Goal: Navigation & Orientation: Find specific page/section

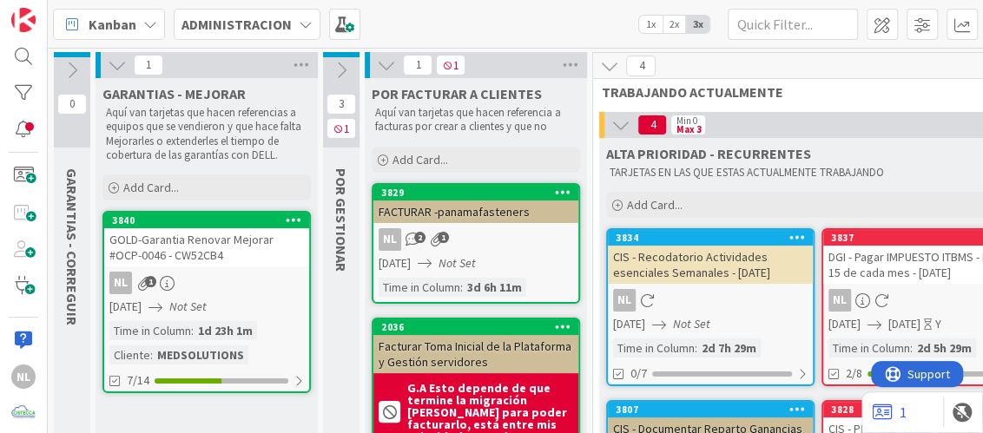
click at [114, 64] on icon at bounding box center [117, 65] width 19 height 19
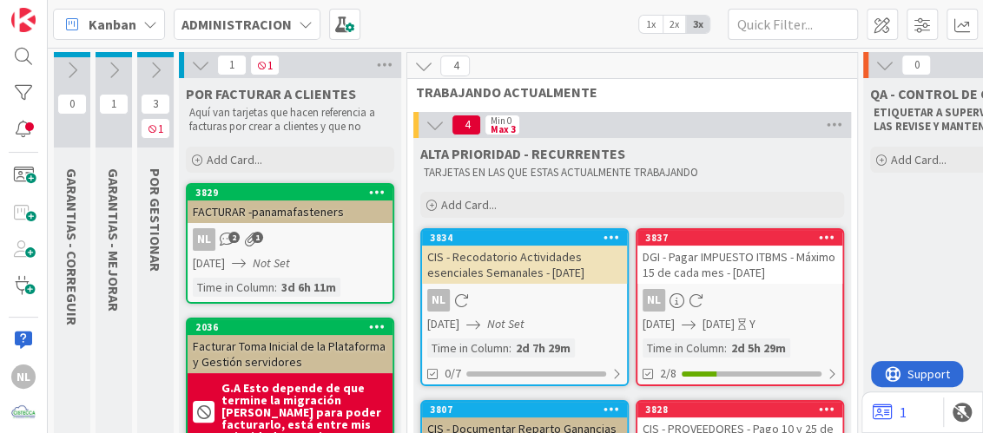
click at [193, 70] on icon at bounding box center [200, 65] width 19 height 19
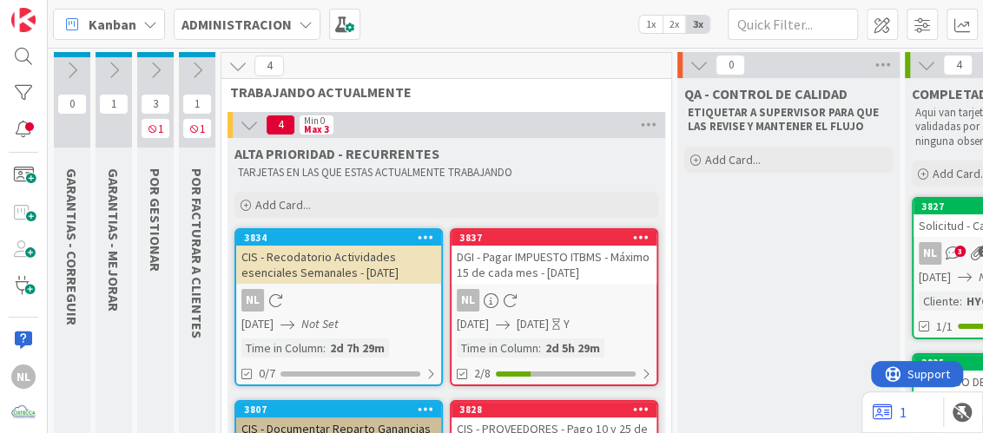
click at [549, 309] on div "NL" at bounding box center [553, 300] width 205 height 23
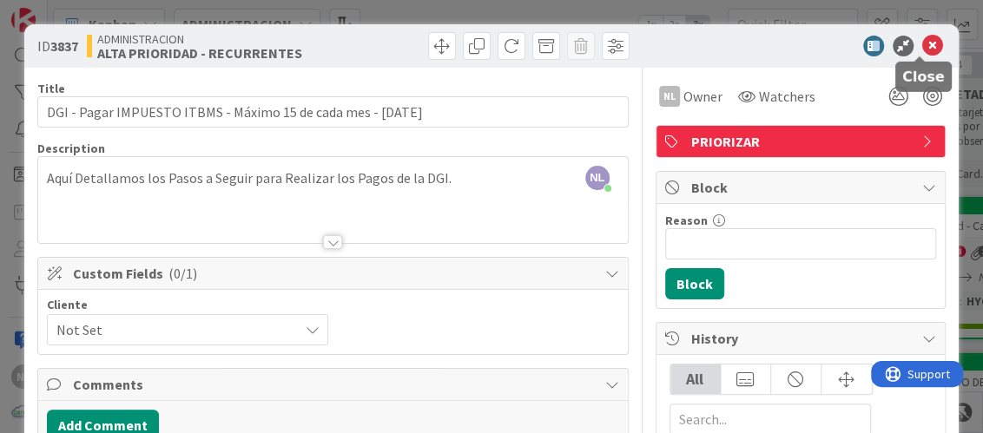
click at [922, 47] on icon at bounding box center [932, 46] width 21 height 21
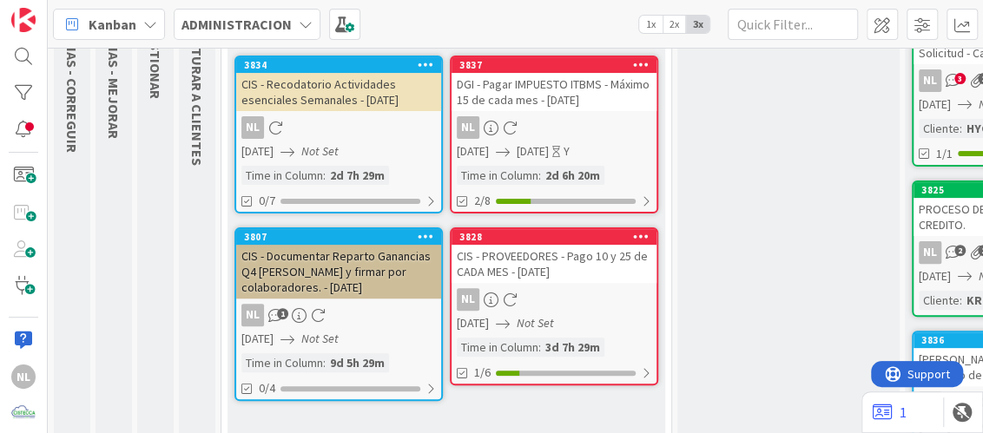
click at [532, 275] on div "CIS - PROVEEDORES - Pago 10 y 25 de CADA MES - [DATE]" at bounding box center [553, 264] width 205 height 38
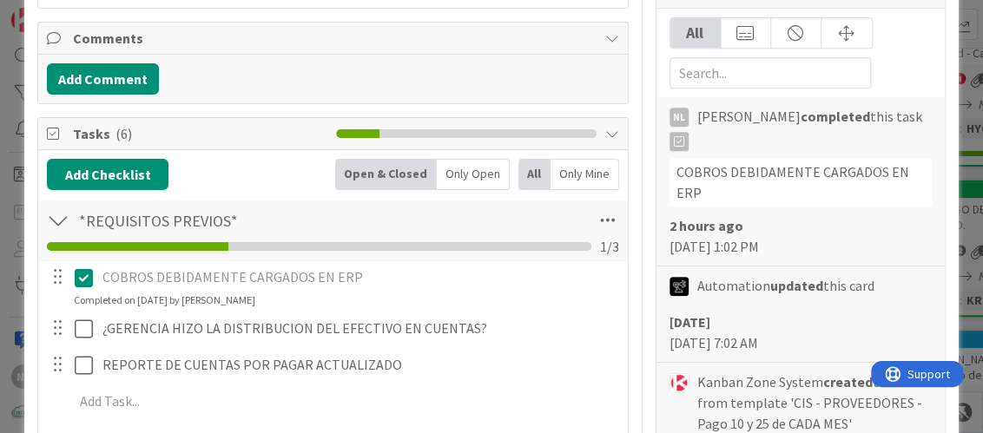
scroll to position [521, 0]
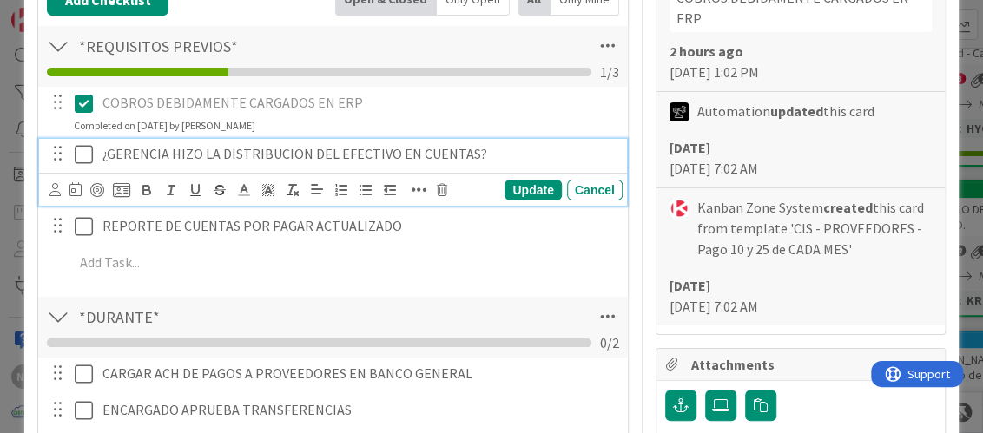
click at [79, 154] on icon at bounding box center [84, 154] width 18 height 21
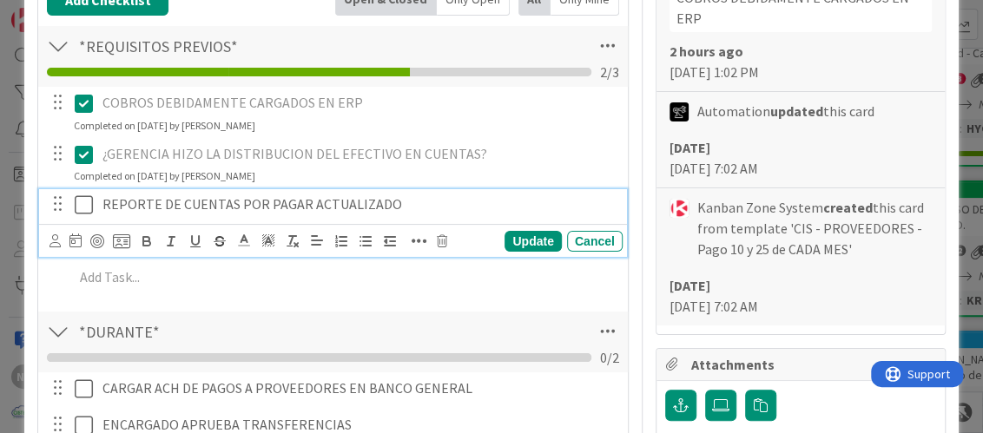
click at [85, 206] on icon at bounding box center [84, 204] width 18 height 21
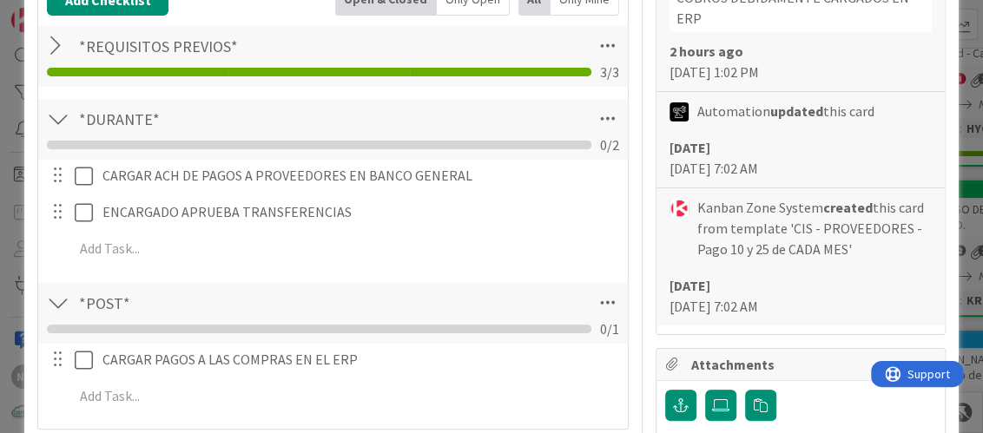
scroll to position [608, 0]
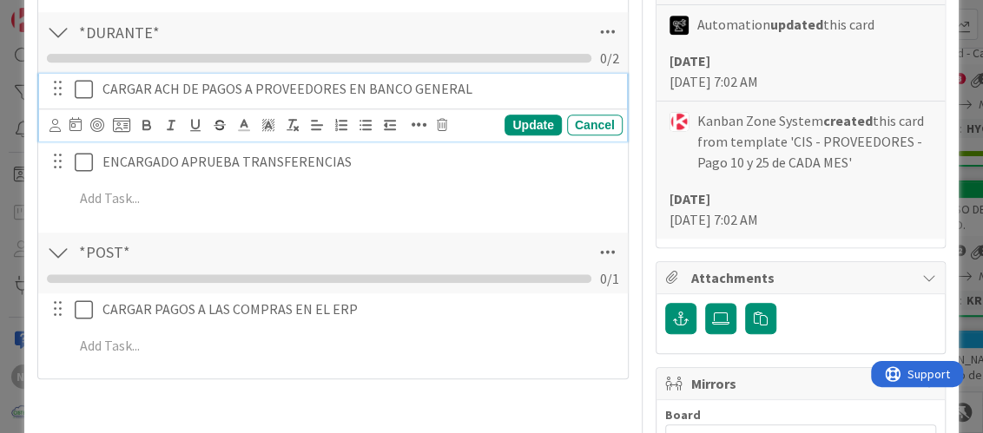
click at [82, 93] on icon at bounding box center [84, 89] width 18 height 21
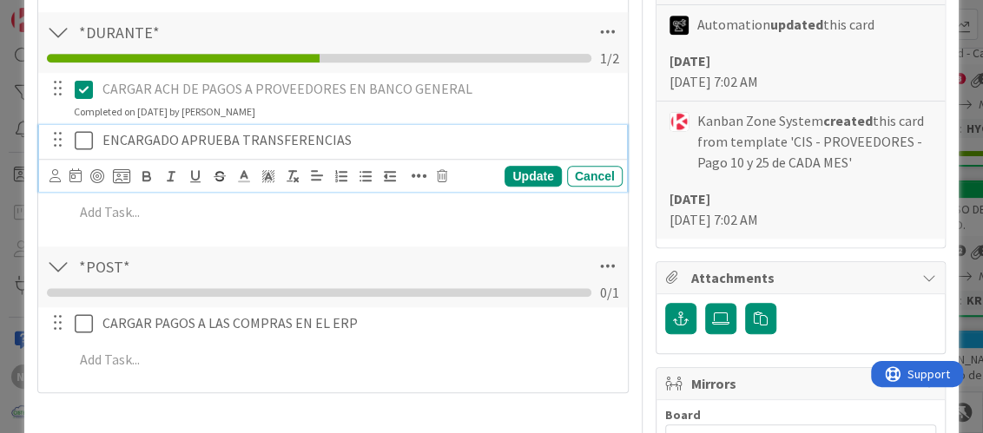
click at [86, 132] on icon at bounding box center [84, 140] width 18 height 21
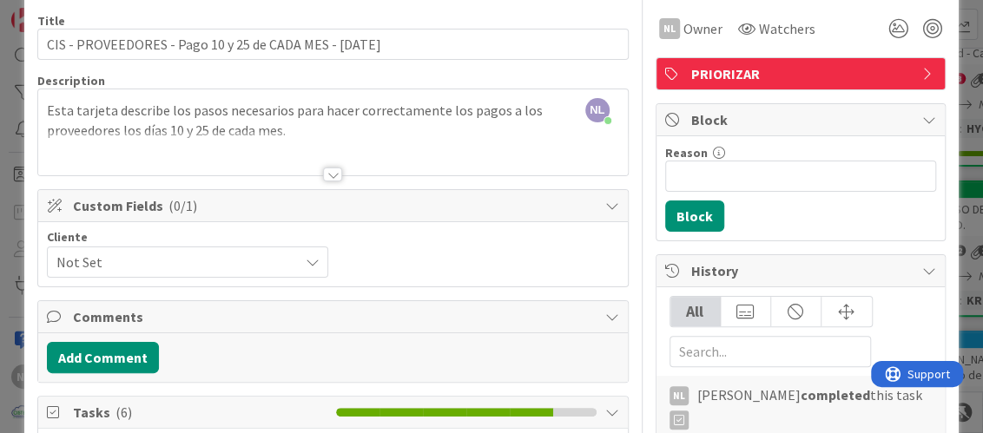
scroll to position [0, 0]
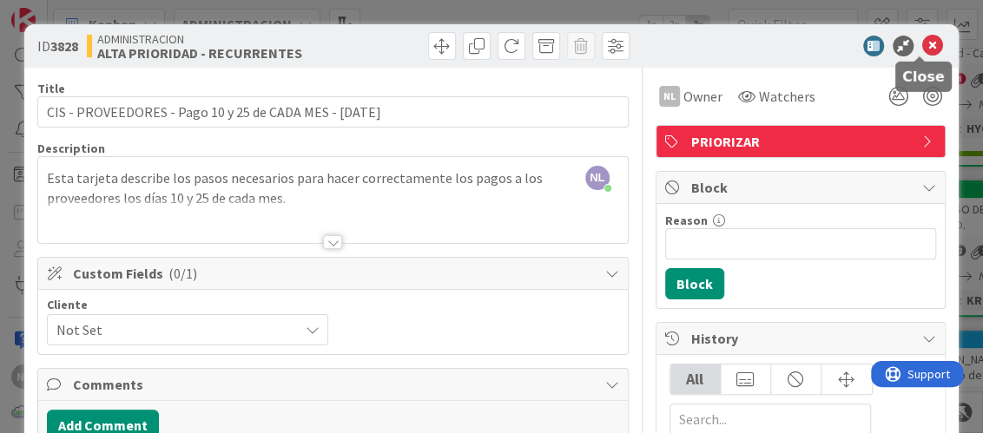
click at [922, 40] on icon at bounding box center [932, 46] width 21 height 21
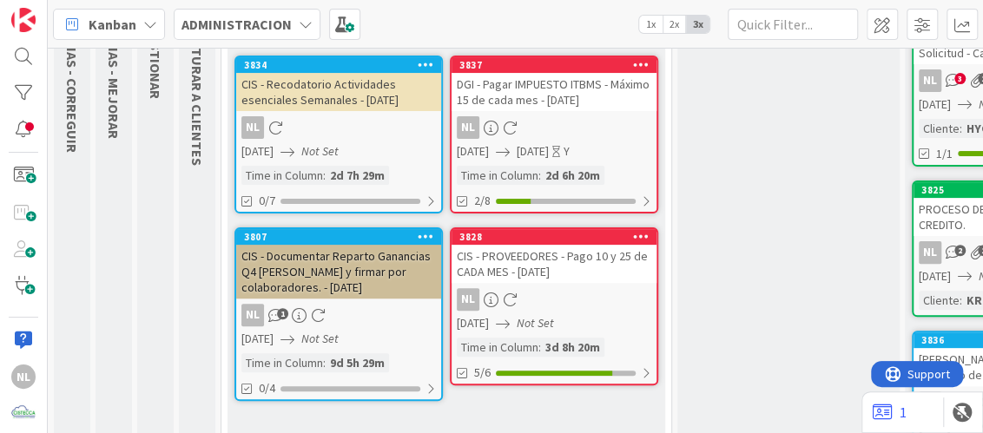
click at [338, 333] on icon "Not Set" at bounding box center [319, 339] width 37 height 16
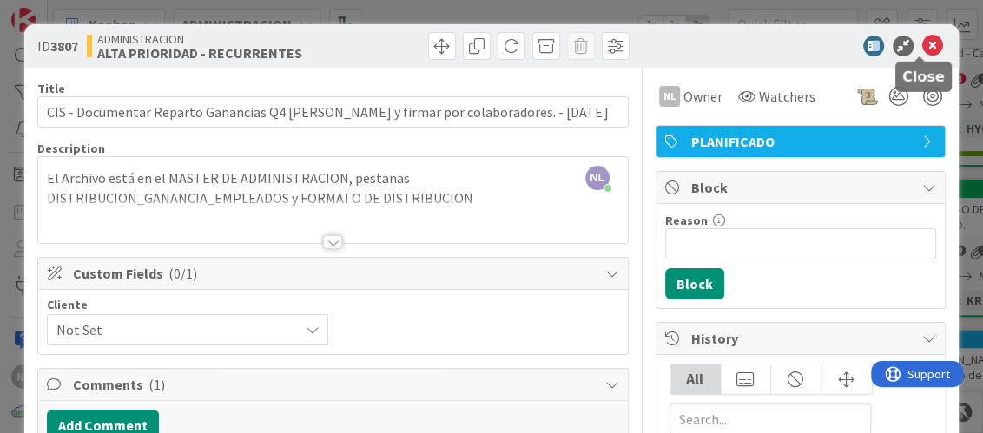
click at [925, 49] on icon at bounding box center [932, 46] width 21 height 21
